Goal: Information Seeking & Learning: Stay updated

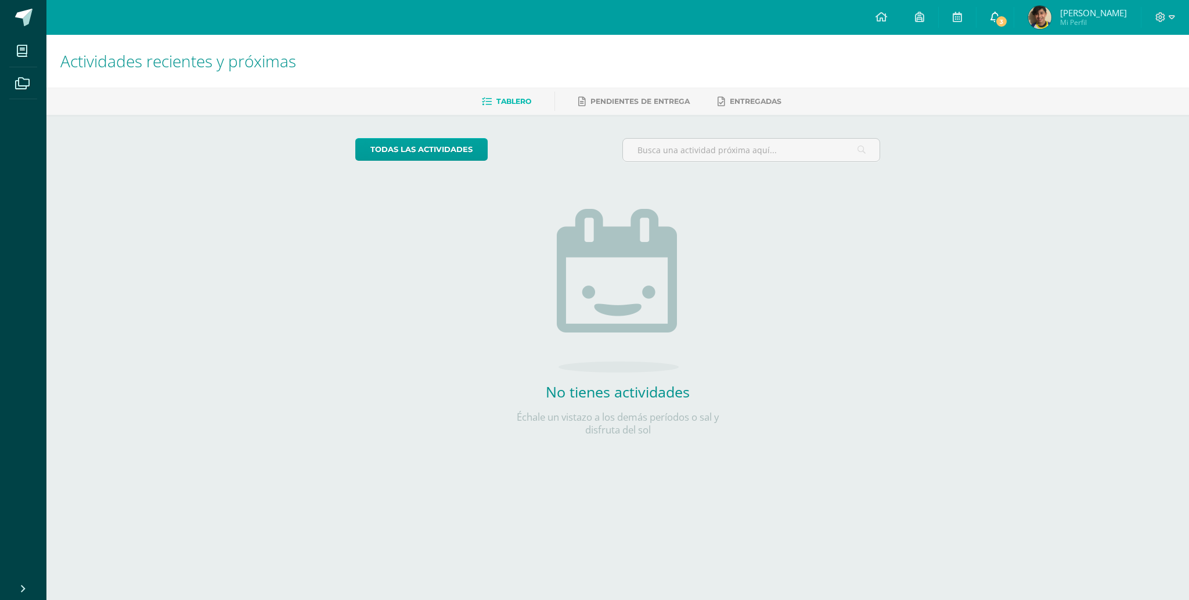
click at [891, 13] on link "3" at bounding box center [994, 17] width 37 height 35
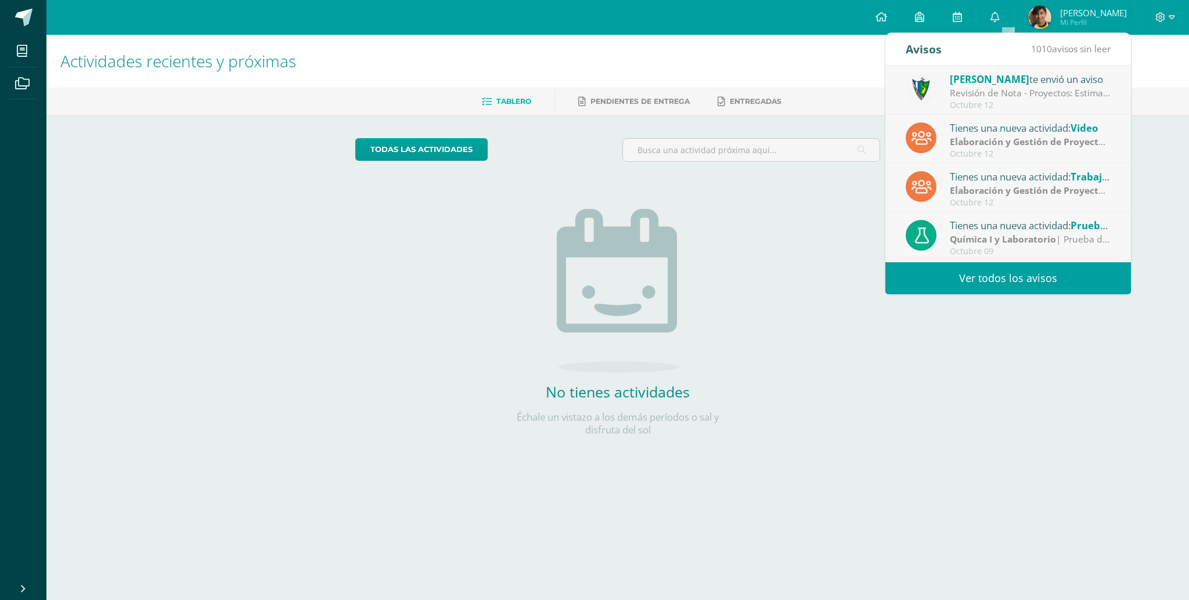
click at [891, 104] on div "Octubre 12" at bounding box center [1030, 105] width 161 height 10
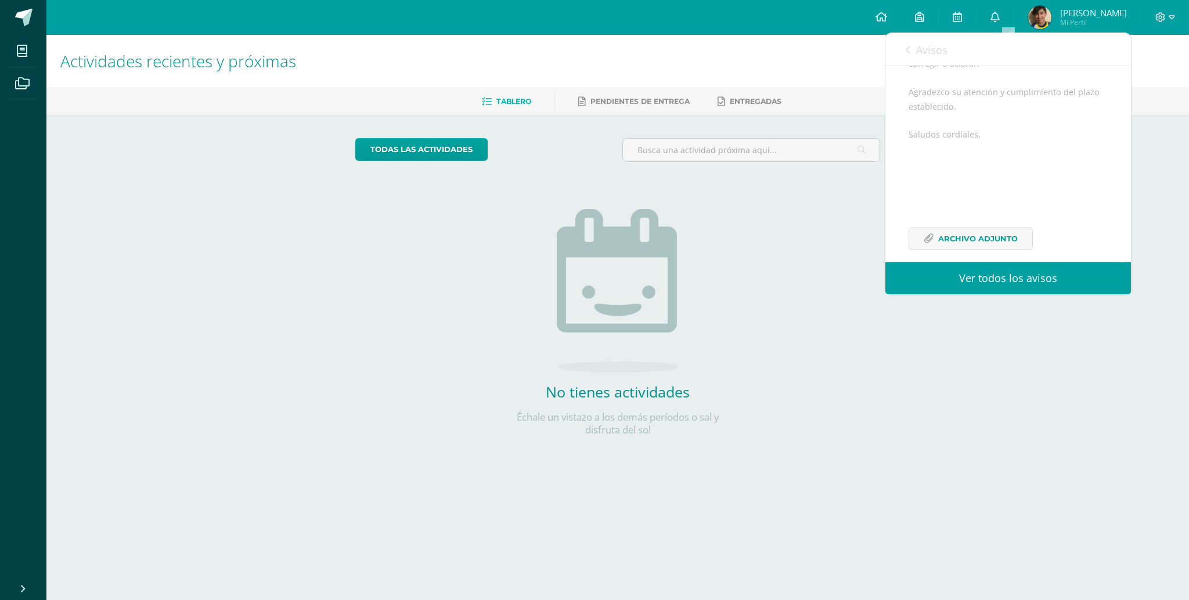
scroll to position [232, 0]
click at [891, 57] on link "Avisos" at bounding box center [926, 49] width 42 height 33
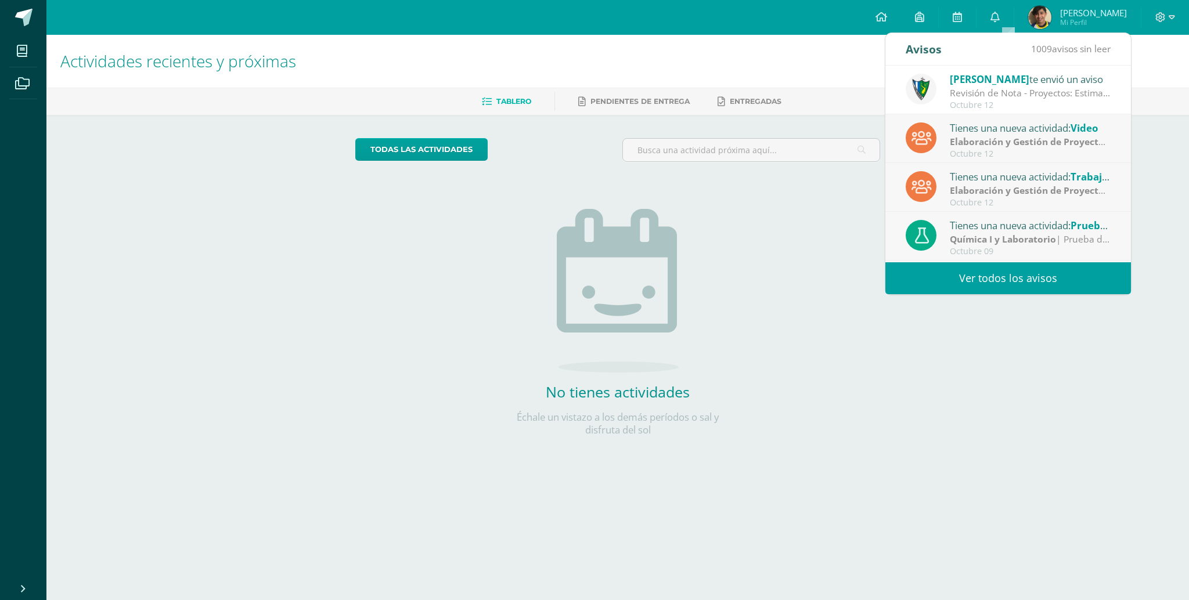
click at [891, 126] on div "Jose Pinto te envió un aviso Revisión de Nota - Proyectos: Estimados estudiante…" at bounding box center [1008, 164] width 246 height 197
click at [891, 149] on div "Octubre 12" at bounding box center [1030, 154] width 161 height 10
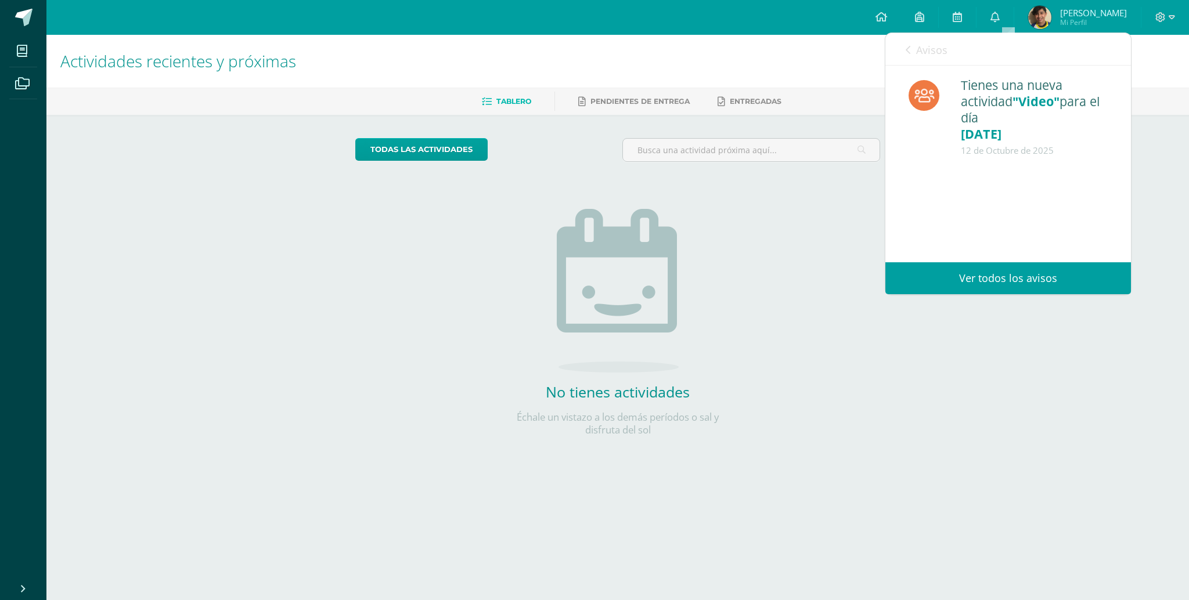
click at [891, 148] on div "12 de Octubre de 2025" at bounding box center [1034, 150] width 147 height 16
click at [891, 39] on div "Avisos 1008 avisos sin leer Avisos" at bounding box center [1008, 49] width 246 height 33
click at [887, 20] on icon at bounding box center [881, 17] width 12 height 10
